Goal: Task Accomplishment & Management: Use online tool/utility

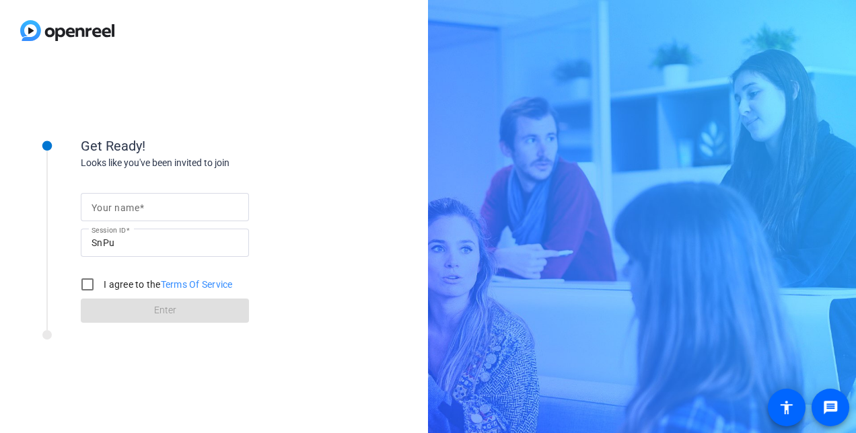
click at [211, 205] on input "Your name" at bounding box center [165, 207] width 147 height 16
drag, startPoint x: 128, startPoint y: 205, endPoint x: 70, endPoint y: 207, distance: 57.9
click at [70, 207] on div "Get Ready! Looks like you've been invited to join Your name [PERSON_NAME] Wine …" at bounding box center [181, 221] width 336 height 218
type input "Gaelle Wine"
click at [91, 287] on input "I agree to the Terms Of Service" at bounding box center [87, 284] width 27 height 27
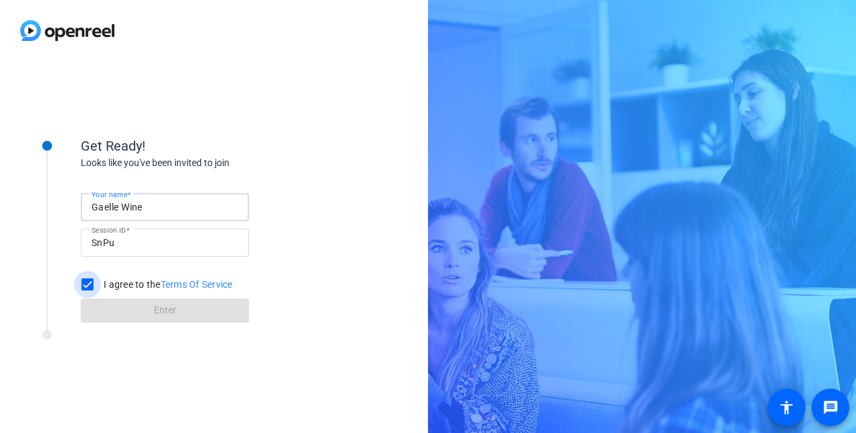
checkbox input "true"
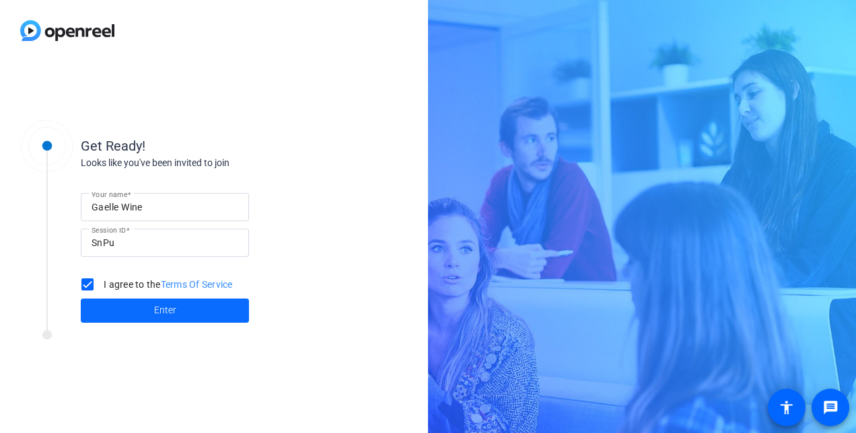
click at [148, 317] on span at bounding box center [165, 311] width 168 height 32
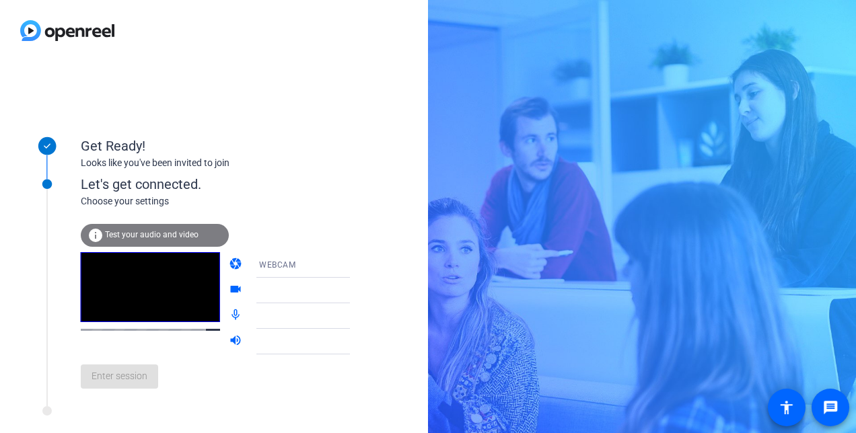
click at [148, 237] on span "Test your audio and video" at bounding box center [152, 234] width 94 height 9
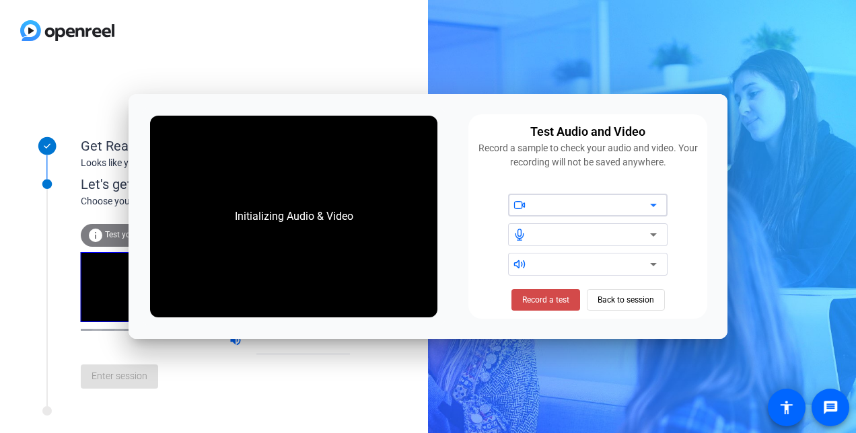
click at [545, 303] on span "Record a test" at bounding box center [545, 300] width 47 height 12
click at [544, 300] on span "Stop Testing (6s)" at bounding box center [545, 300] width 61 height 12
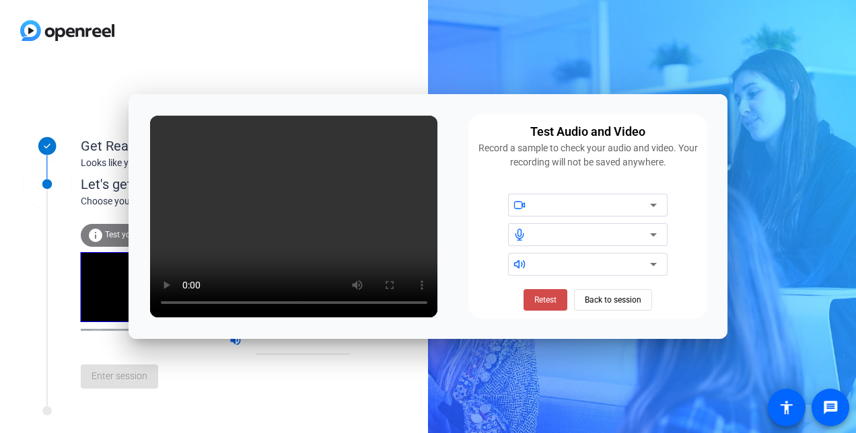
click at [542, 301] on span "Retest" at bounding box center [545, 300] width 22 height 12
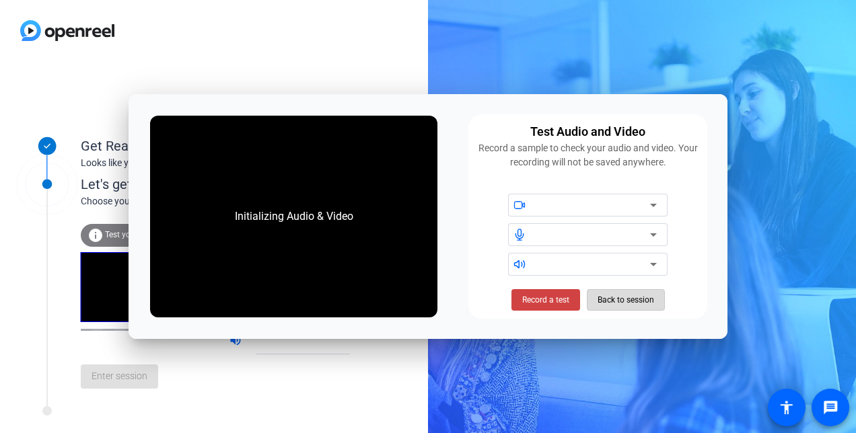
click at [630, 303] on span "Back to session" at bounding box center [625, 300] width 57 height 26
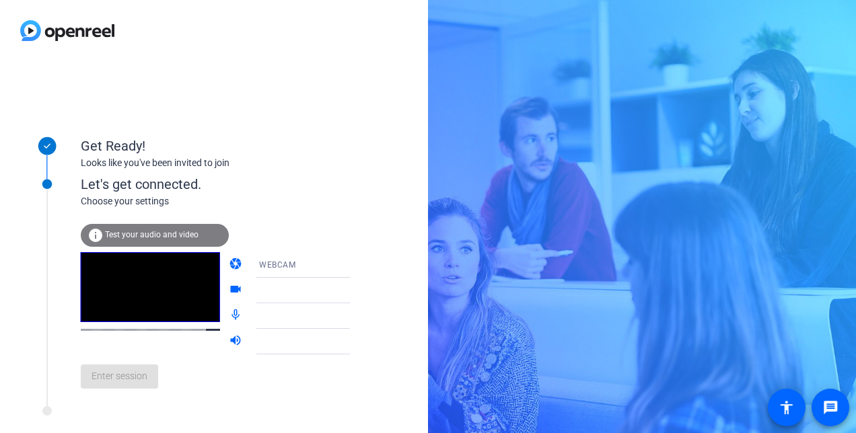
click at [137, 313] on video at bounding box center [150, 287] width 139 height 70
click at [266, 264] on span "WEBCAM" at bounding box center [277, 264] width 36 height 9
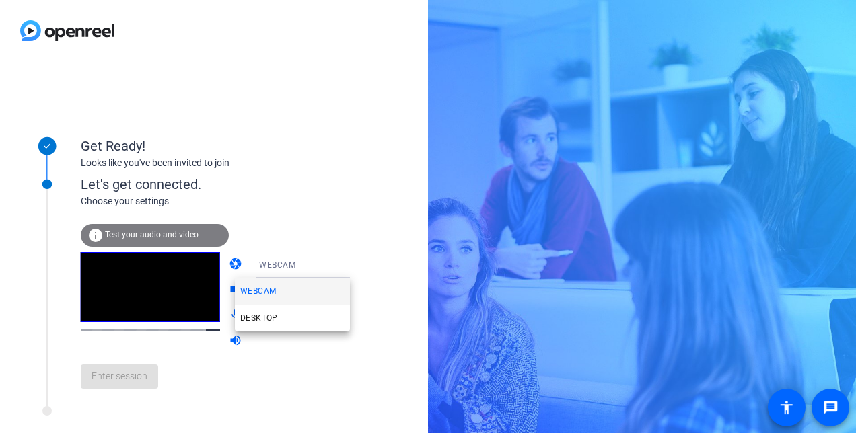
click at [290, 291] on mat-option "WEBCAM" at bounding box center [292, 291] width 115 height 27
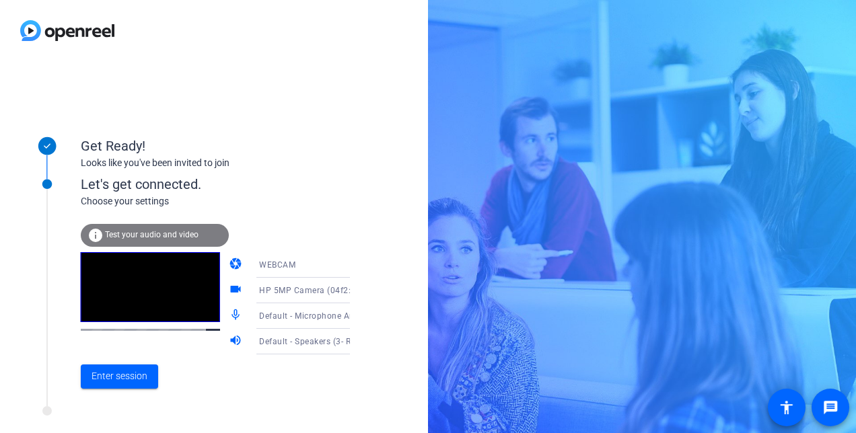
click at [184, 289] on video at bounding box center [150, 287] width 139 height 70
click at [135, 378] on span "Enter session" at bounding box center [120, 376] width 56 height 14
